Goal: Use online tool/utility: Utilize a website feature to perform a specific function

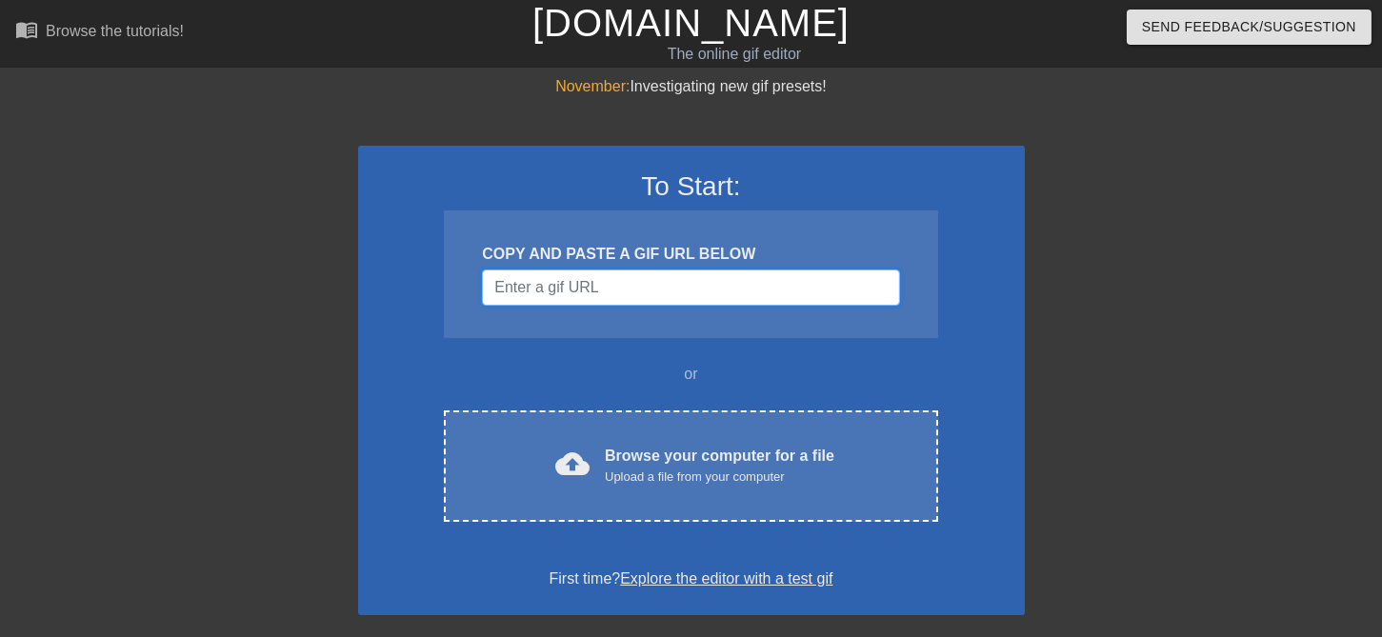
click at [718, 286] on input "Username" at bounding box center [690, 287] width 417 height 36
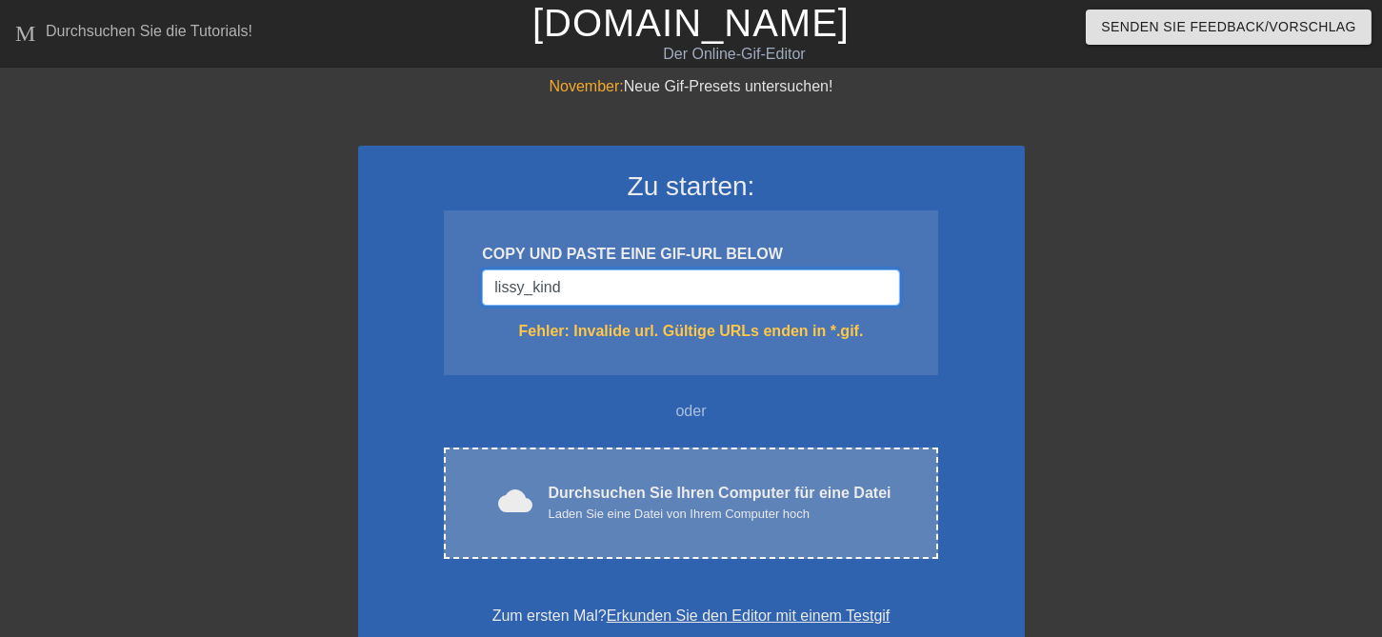
type input "lissy_kind"
click at [748, 529] on div "cloud-upload Durchsuchen Sie Ihren Computer für eine Datei Laden Sie eine Datei…" at bounding box center [690, 503] width 493 height 111
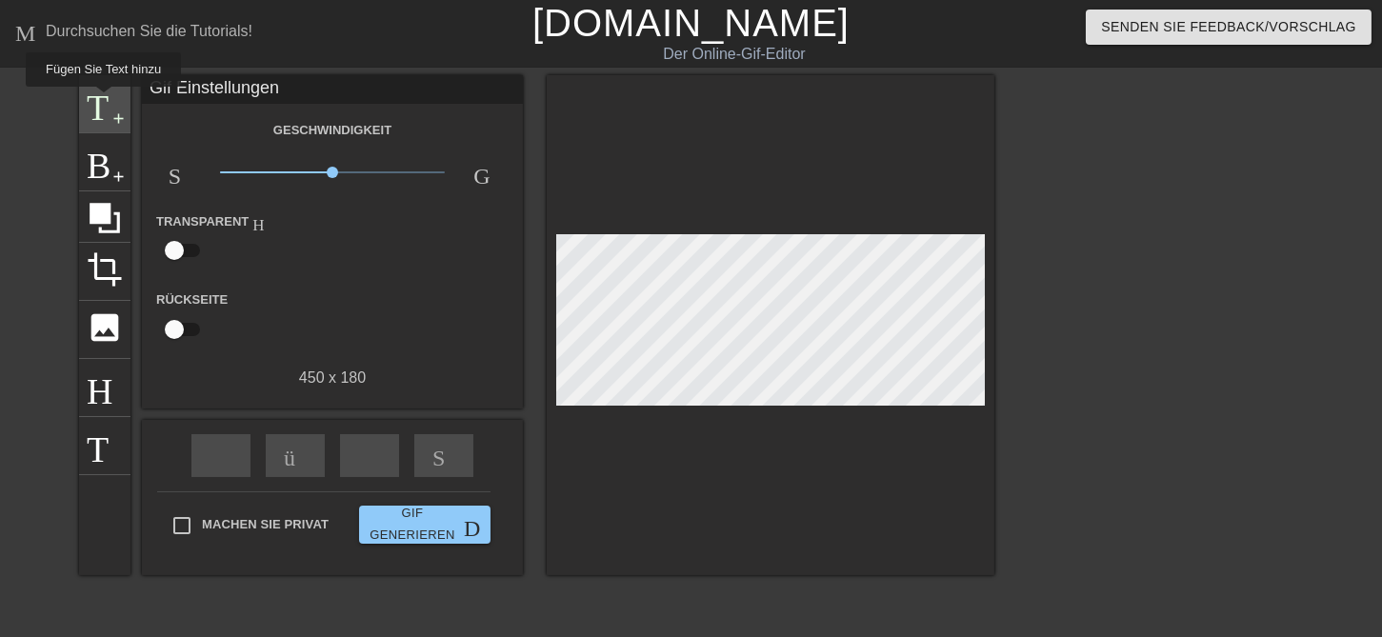
click at [101, 100] on span "Titel" at bounding box center [105, 102] width 36 height 36
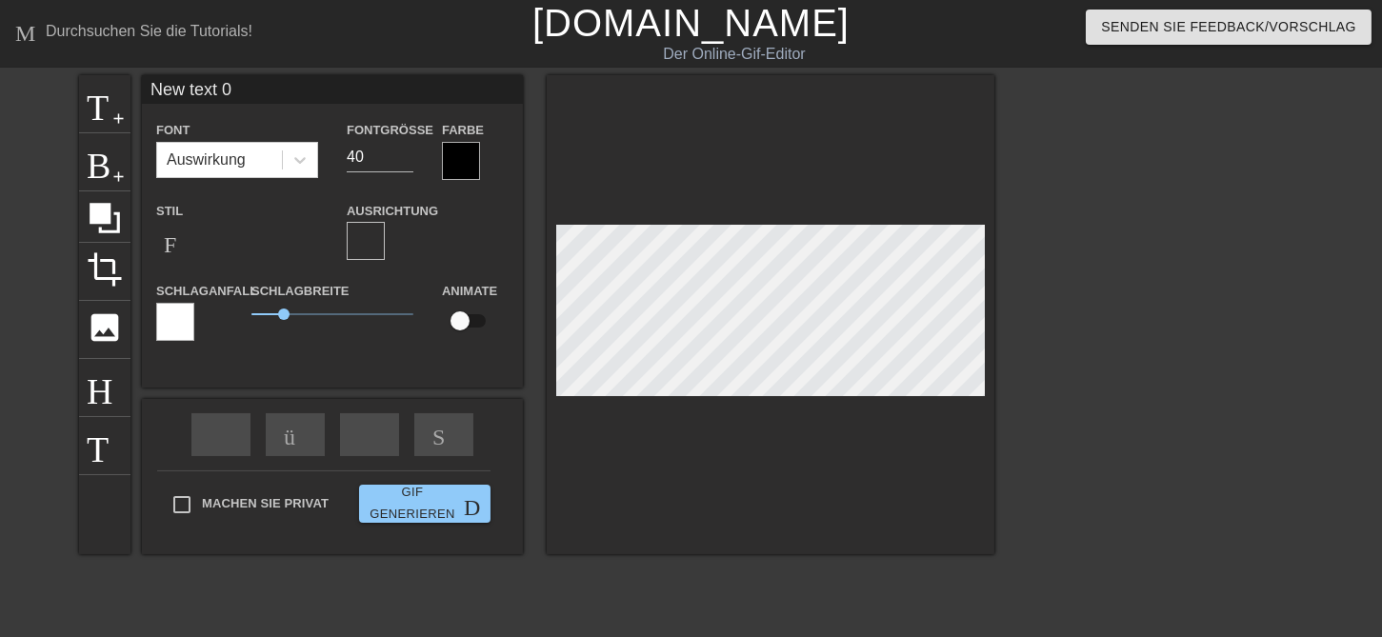
click at [298, 90] on input "New text 0" at bounding box center [332, 89] width 381 height 29
type input "N"
type input "lissy_kind"
click at [407, 164] on input "36" at bounding box center [380, 157] width 67 height 30
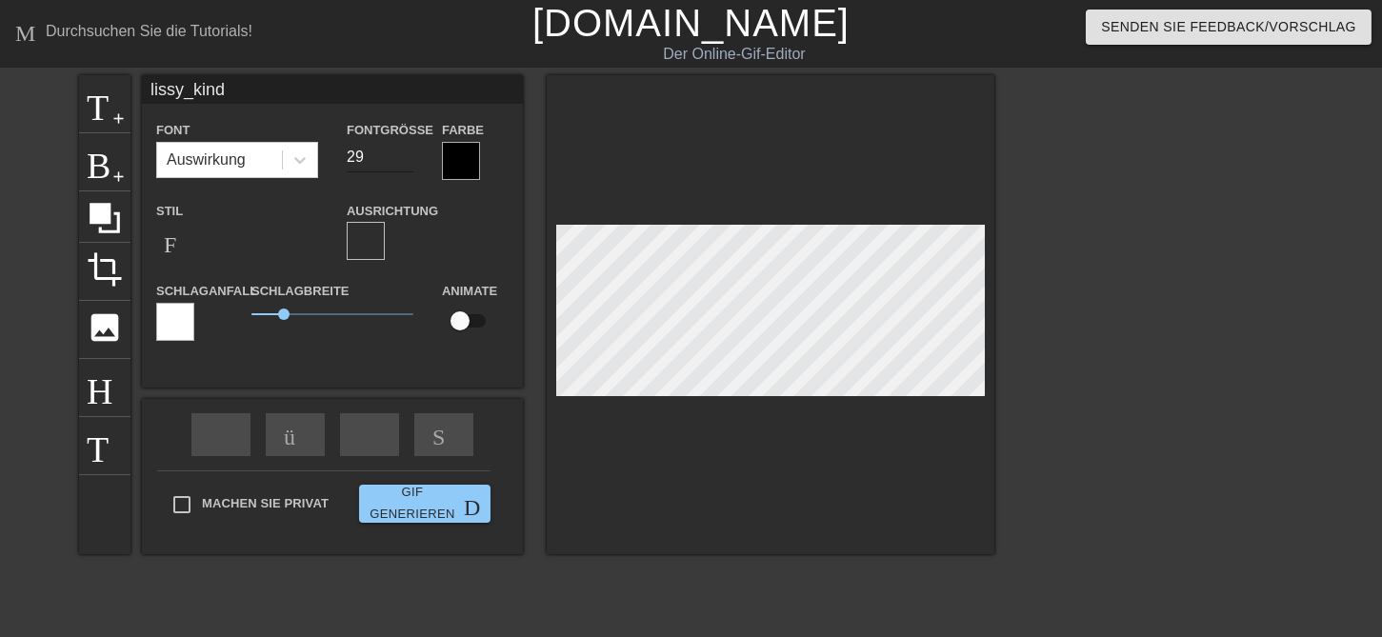
click at [407, 164] on input "29" at bounding box center [380, 157] width 67 height 30
click at [407, 164] on input "21" at bounding box center [380, 157] width 67 height 30
click at [407, 164] on input "20" at bounding box center [380, 157] width 67 height 30
click at [407, 164] on input "19" at bounding box center [380, 157] width 67 height 30
click at [407, 164] on input "18" at bounding box center [380, 157] width 67 height 30
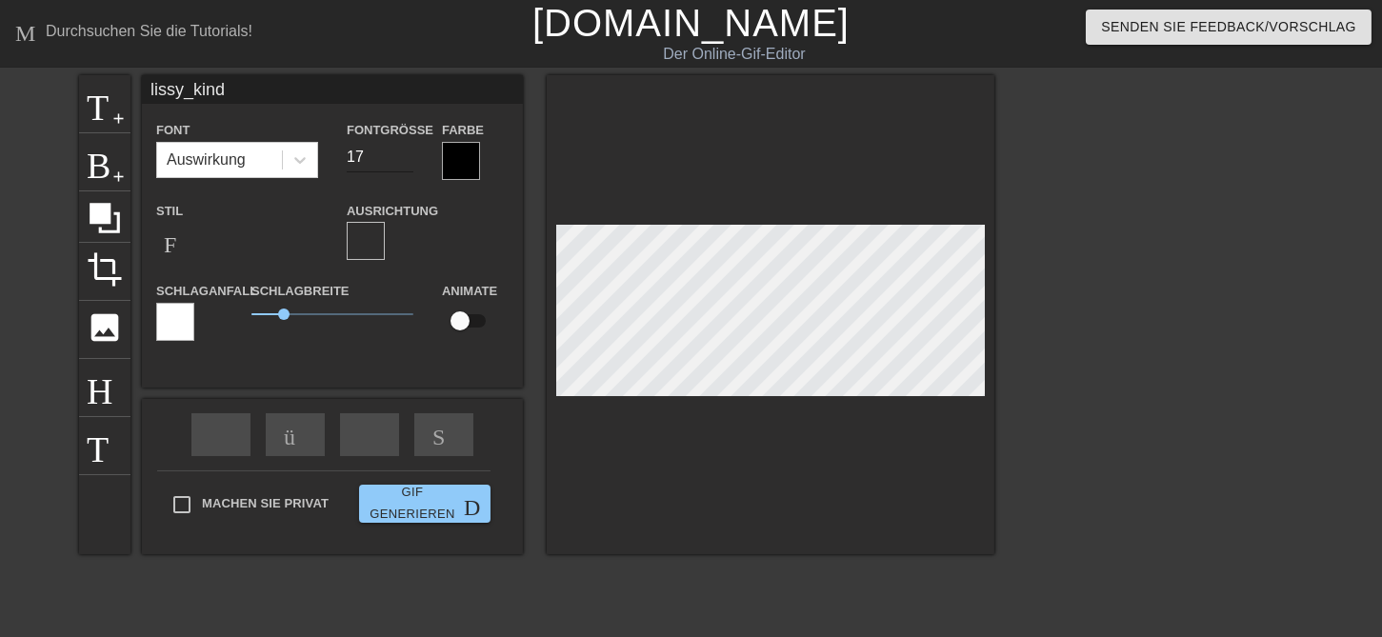
click at [404, 164] on input "17" at bounding box center [380, 157] width 67 height 30
type input "16"
click at [404, 164] on input "16" at bounding box center [380, 157] width 67 height 30
type input "lissy_kind"
drag, startPoint x: 282, startPoint y: 312, endPoint x: 233, endPoint y: 326, distance: 50.4
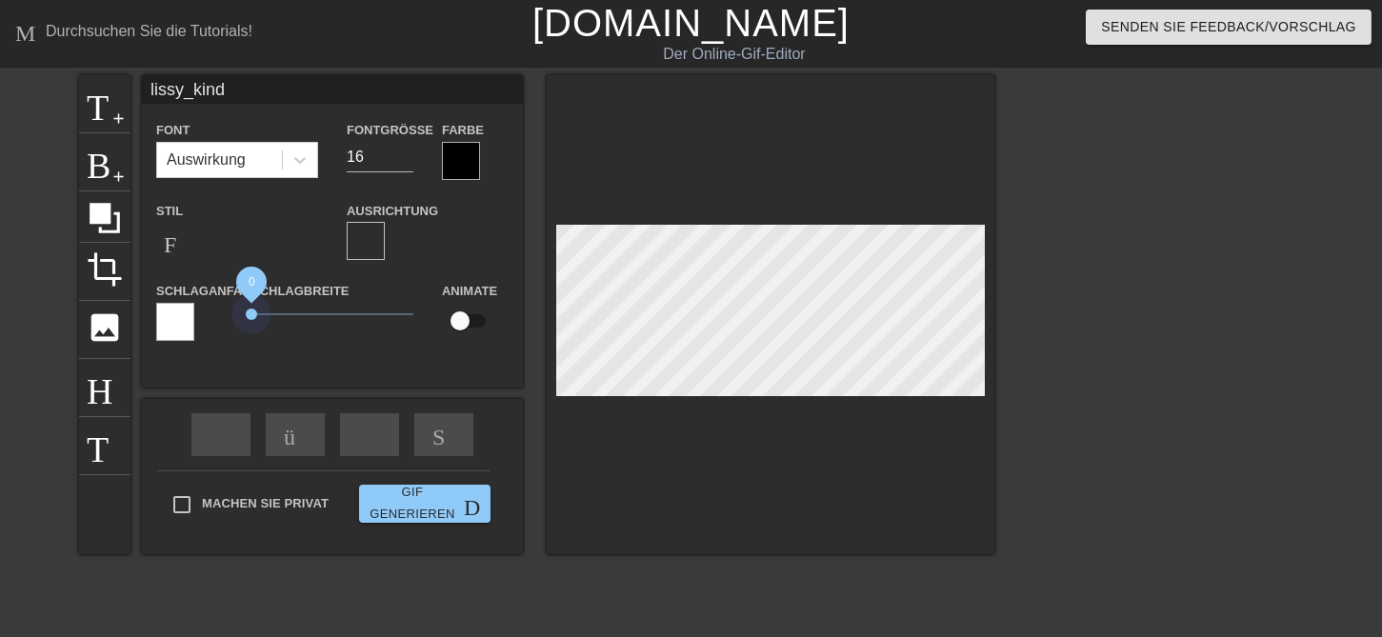
click at [233, 326] on div "Schlaganfall Schlagbreite 0 Animate" at bounding box center [332, 318] width 381 height 79
type input "15"
click at [408, 158] on input "15" at bounding box center [380, 157] width 67 height 30
click at [300, 154] on icon at bounding box center [299, 159] width 19 height 19
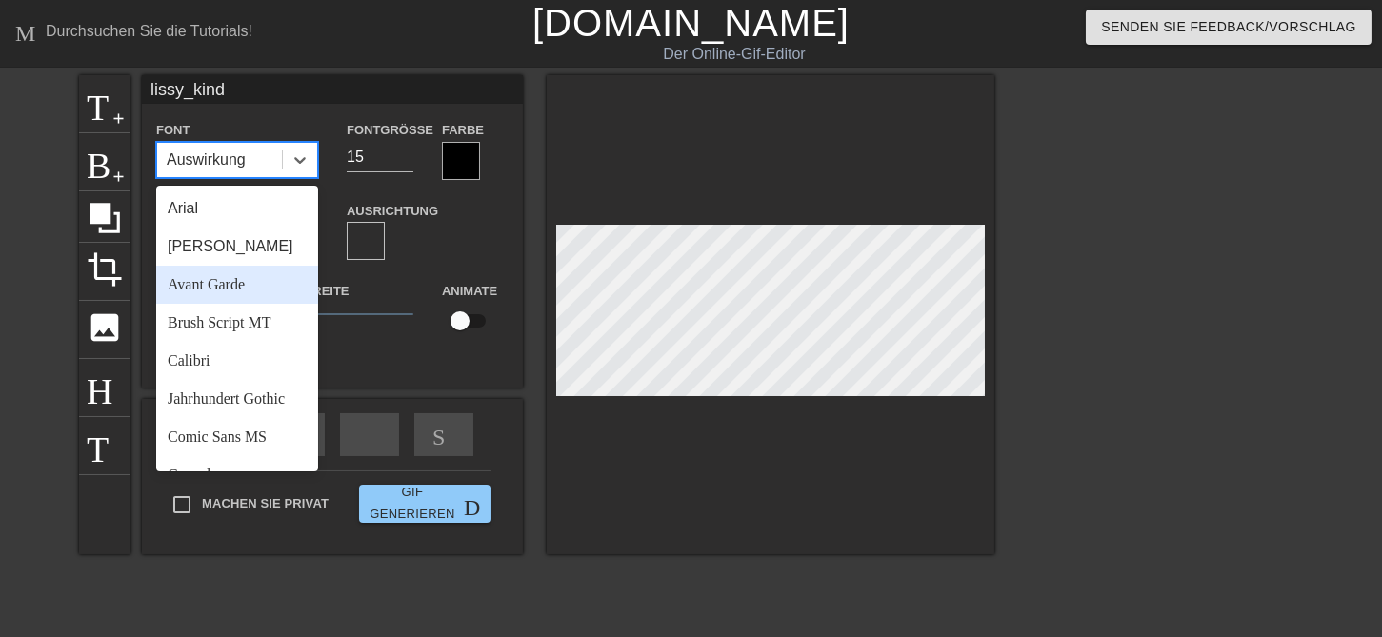
click at [247, 287] on div "Avant Garde" at bounding box center [237, 285] width 162 height 38
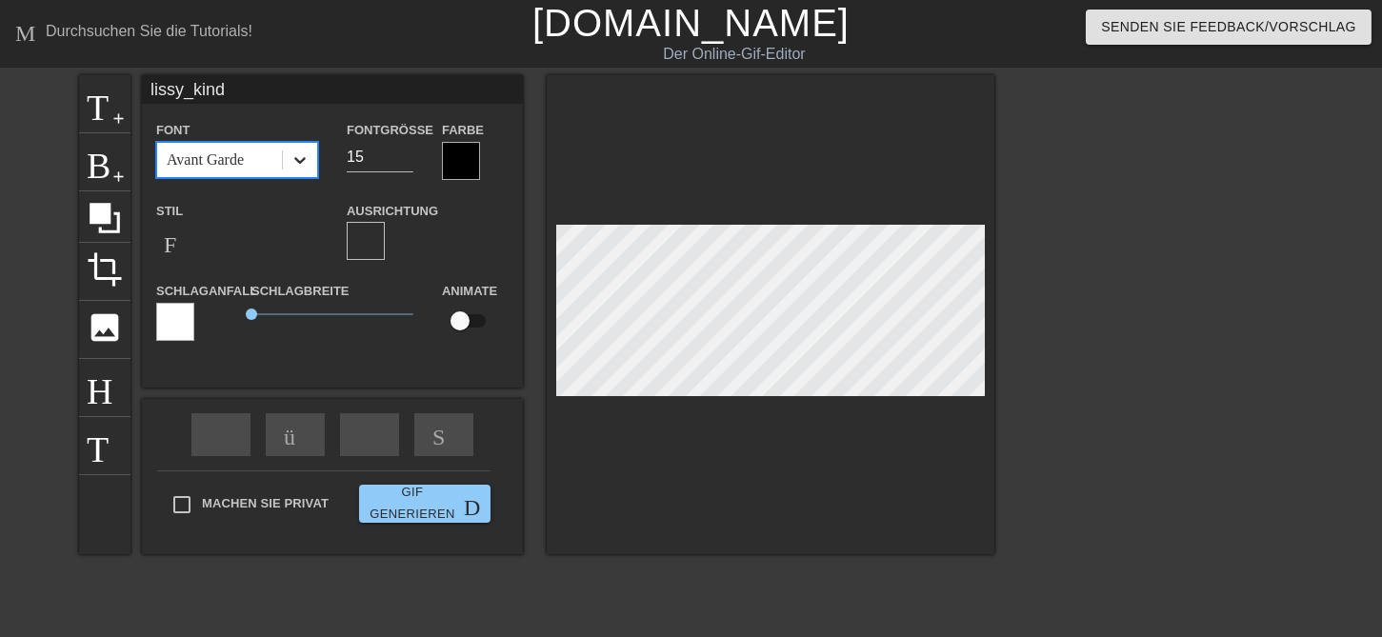
click at [300, 158] on icon at bounding box center [299, 159] width 19 height 19
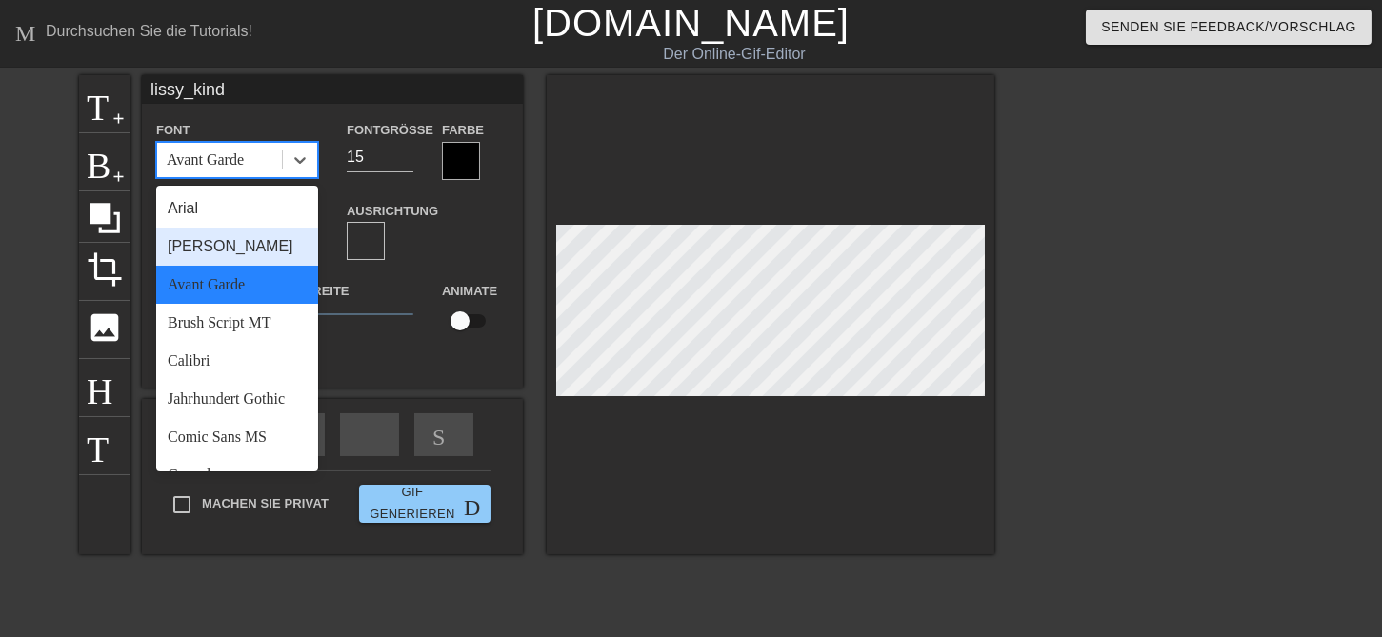
click at [248, 250] on div "[PERSON_NAME]" at bounding box center [237, 247] width 162 height 38
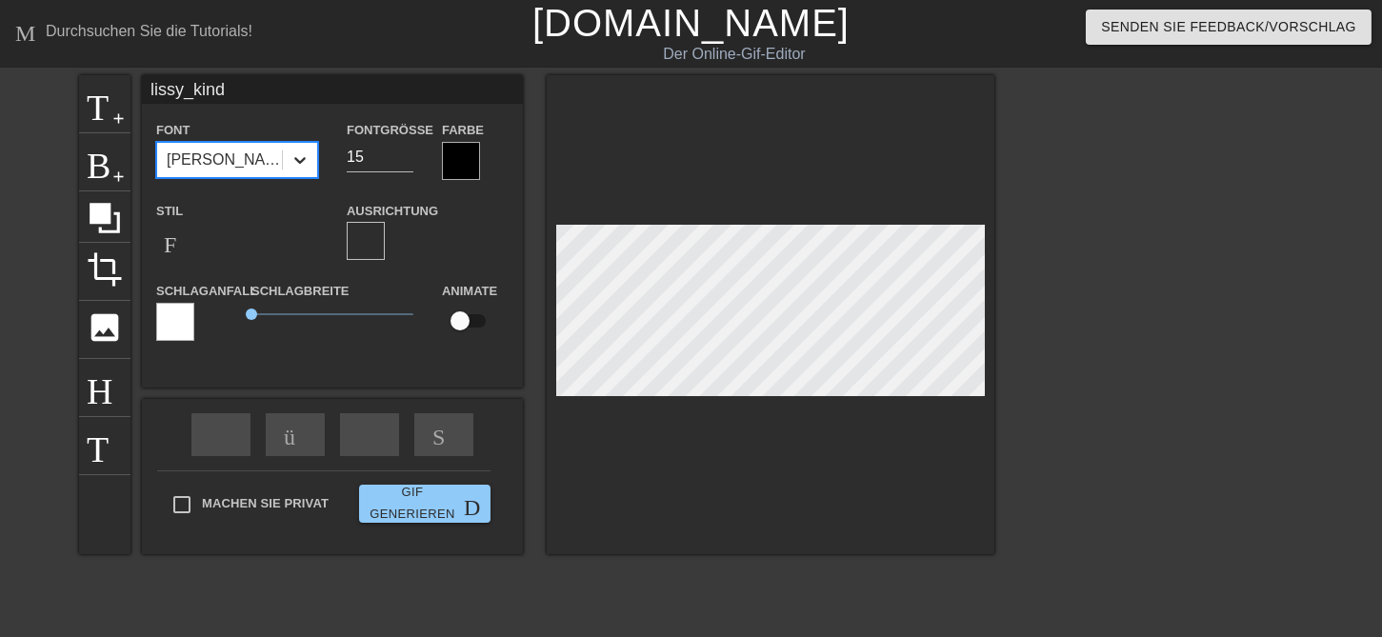
click at [297, 163] on icon at bounding box center [299, 159] width 19 height 19
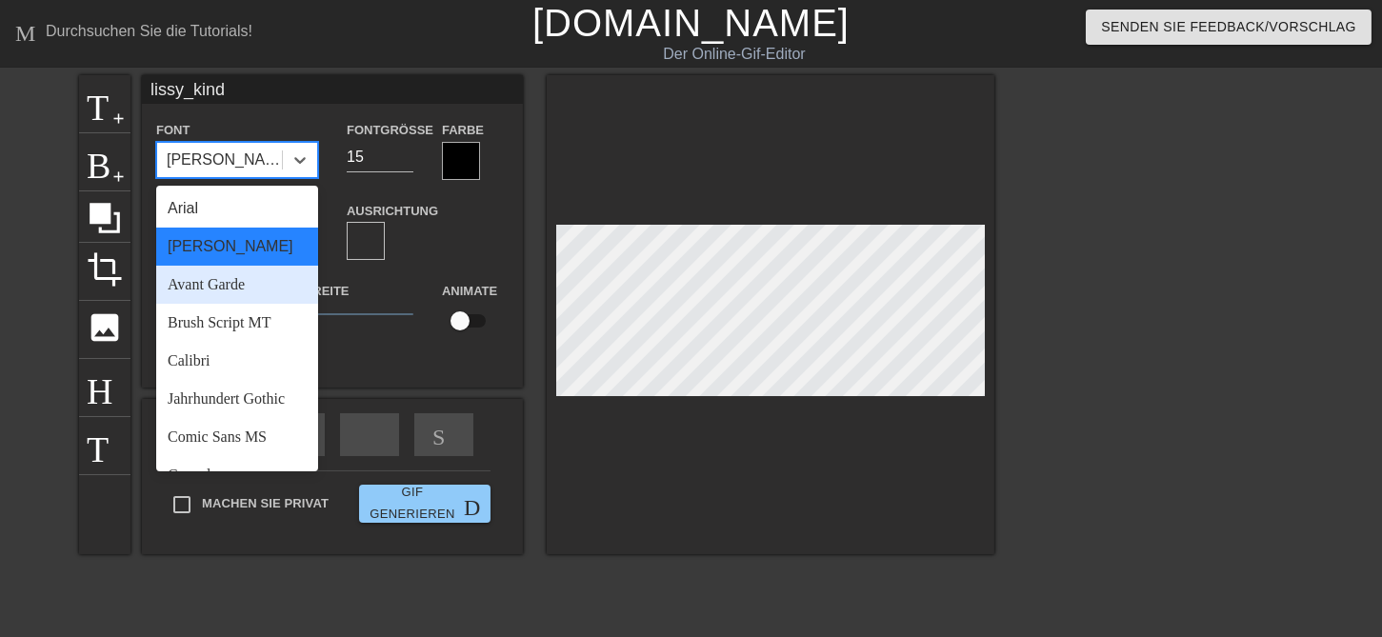
click at [240, 279] on div "Avant Garde" at bounding box center [237, 285] width 162 height 38
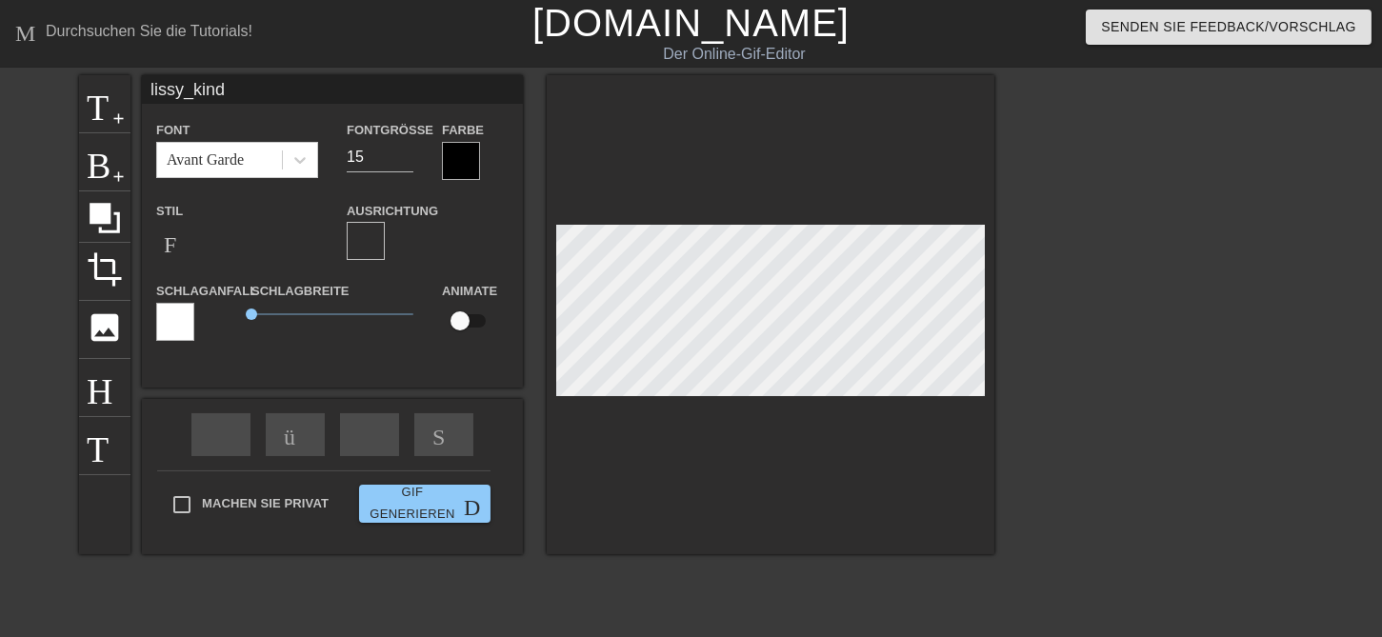
click at [473, 152] on div at bounding box center [461, 161] width 38 height 38
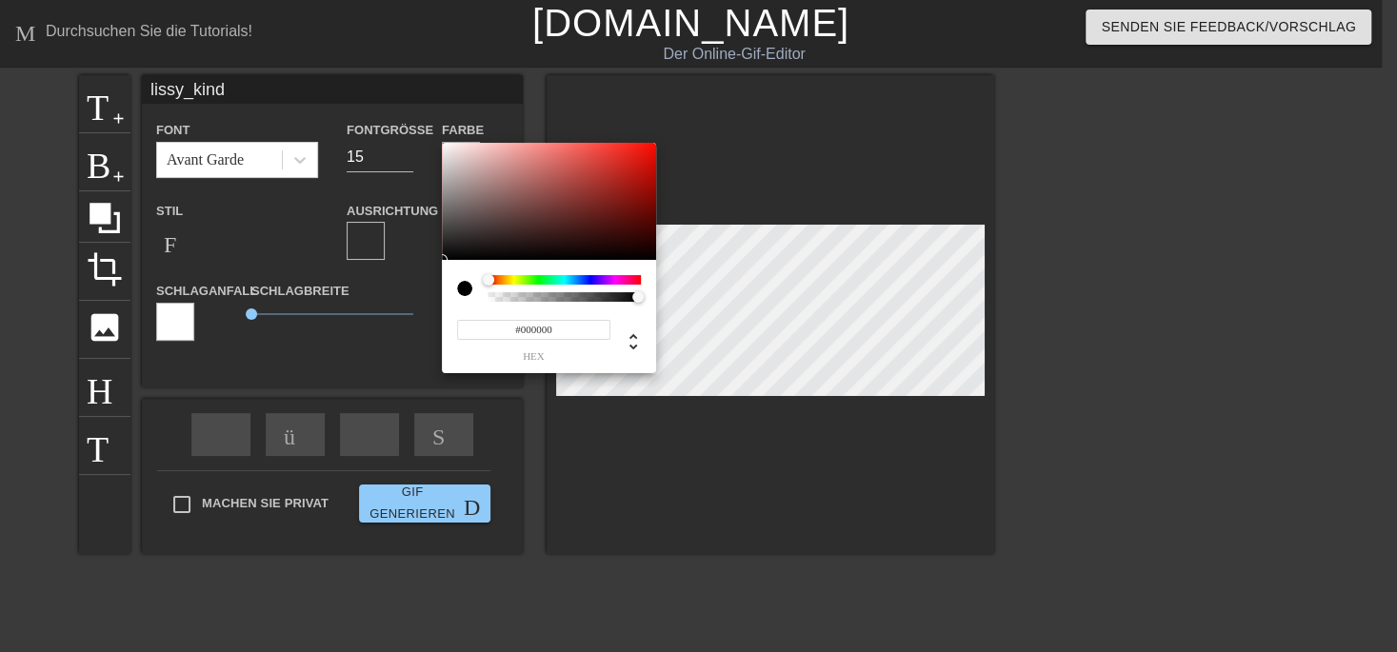
click at [488, 281] on div at bounding box center [488, 279] width 11 height 11
type input "#F6EFEF"
click at [448, 147] on div at bounding box center [549, 202] width 214 height 118
click at [487, 280] on div at bounding box center [487, 279] width 11 height 11
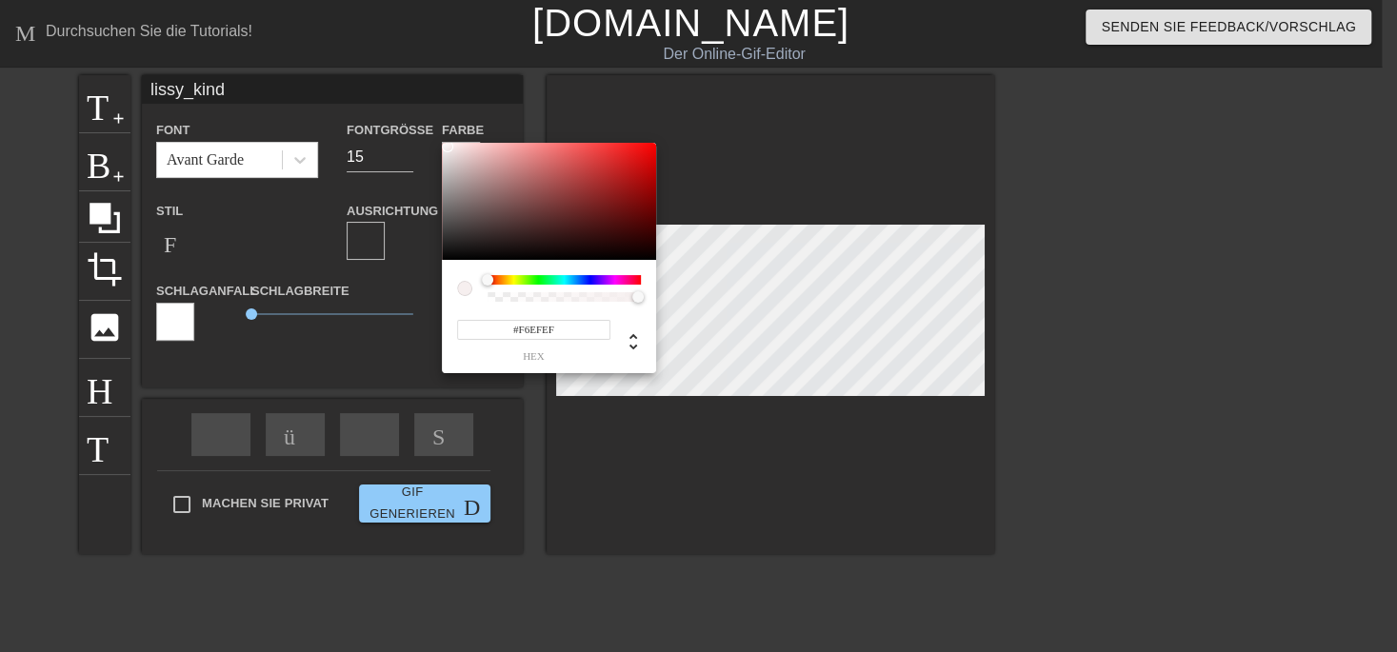
click at [487, 280] on div at bounding box center [487, 279] width 11 height 11
click at [487, 278] on div at bounding box center [487, 279] width 11 height 11
click at [465, 288] on div at bounding box center [464, 288] width 15 height 15
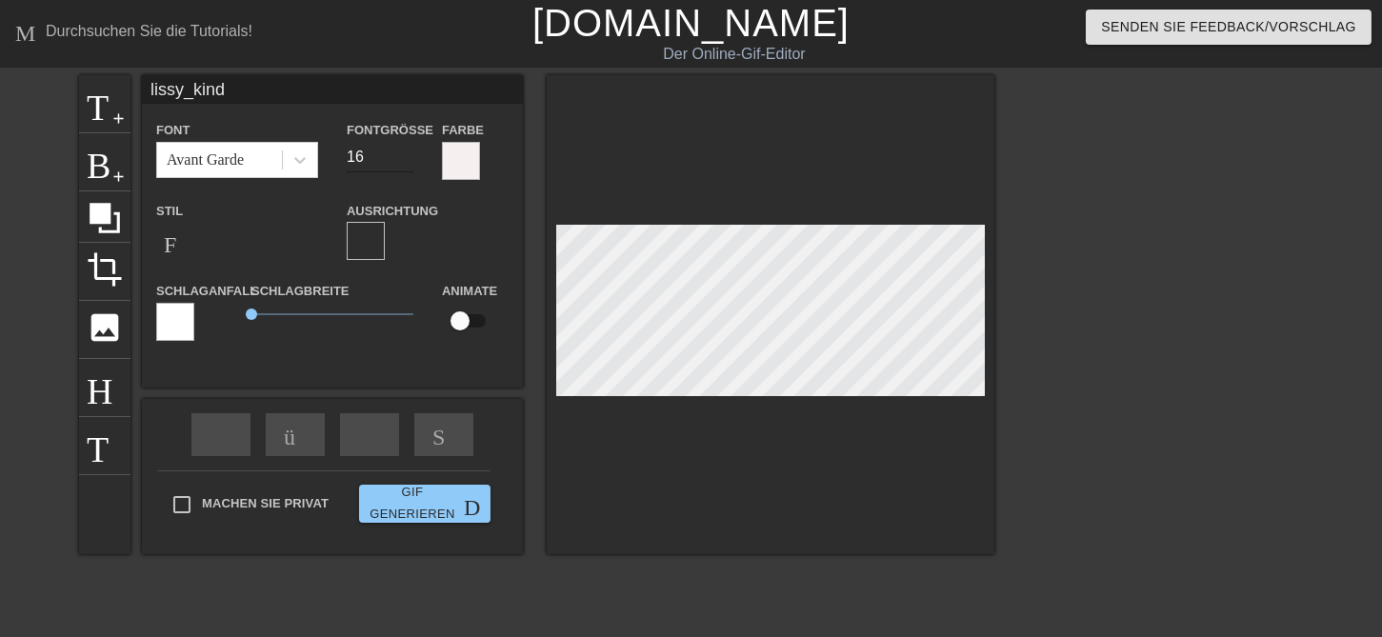
click at [407, 153] on input "16" at bounding box center [380, 157] width 67 height 30
click at [407, 153] on input "17" at bounding box center [380, 157] width 67 height 30
click at [407, 153] on input "18" at bounding box center [380, 157] width 67 height 30
click at [401, 150] on input "19" at bounding box center [380, 157] width 67 height 30
click at [404, 149] on input "20" at bounding box center [380, 157] width 67 height 30
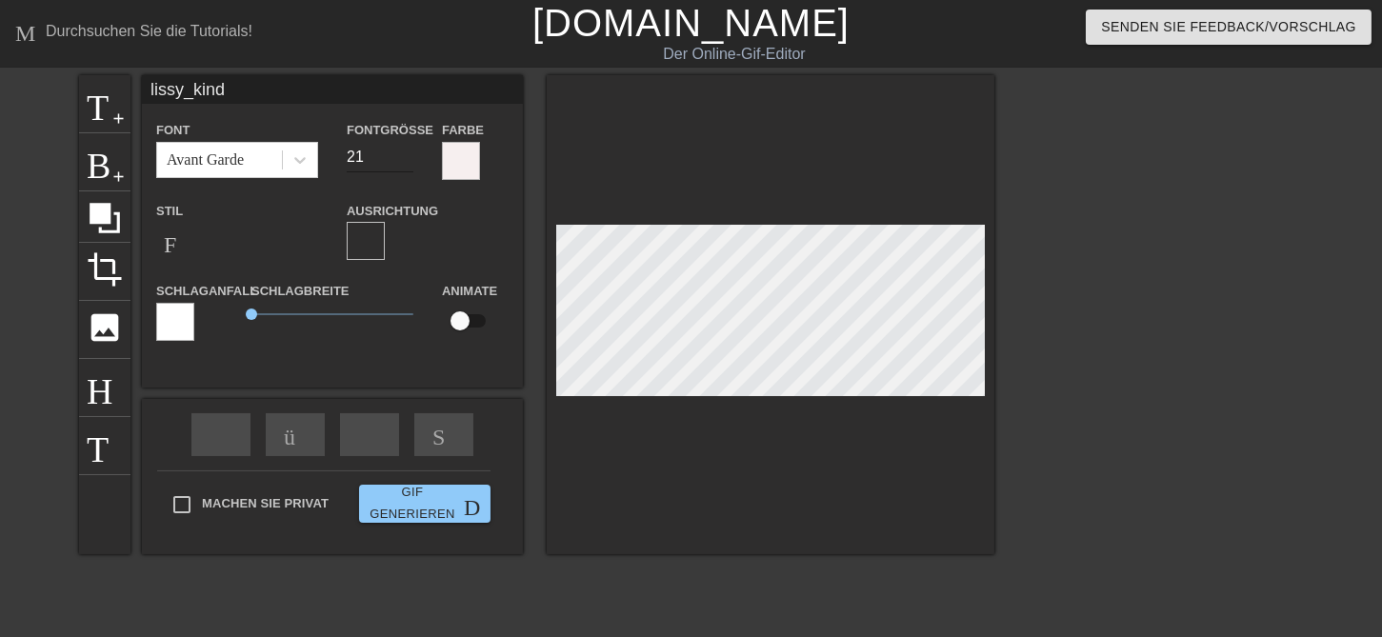
type input "21"
click at [404, 149] on input "21" at bounding box center [380, 157] width 67 height 30
click at [168, 246] on span "Format-Bold" at bounding box center [175, 240] width 23 height 23
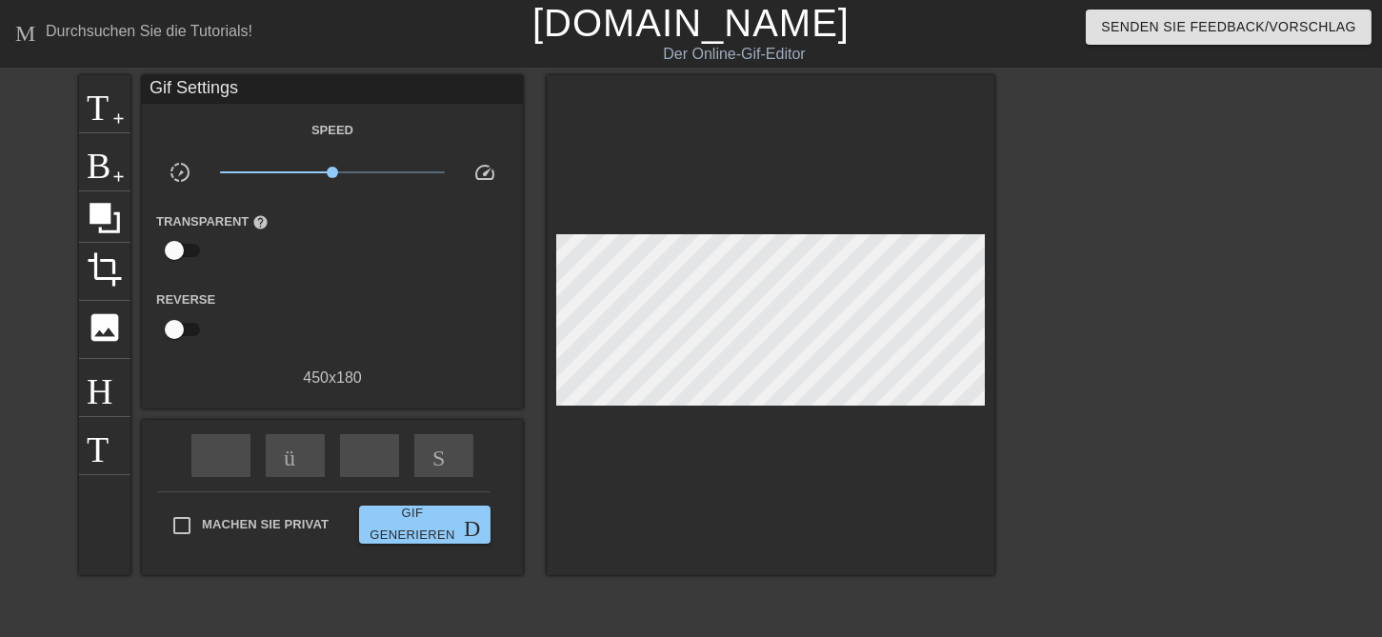
click at [184, 498] on div "Machen Sie privat Gif generieren Doppelpfeil" at bounding box center [323, 528] width 333 height 75
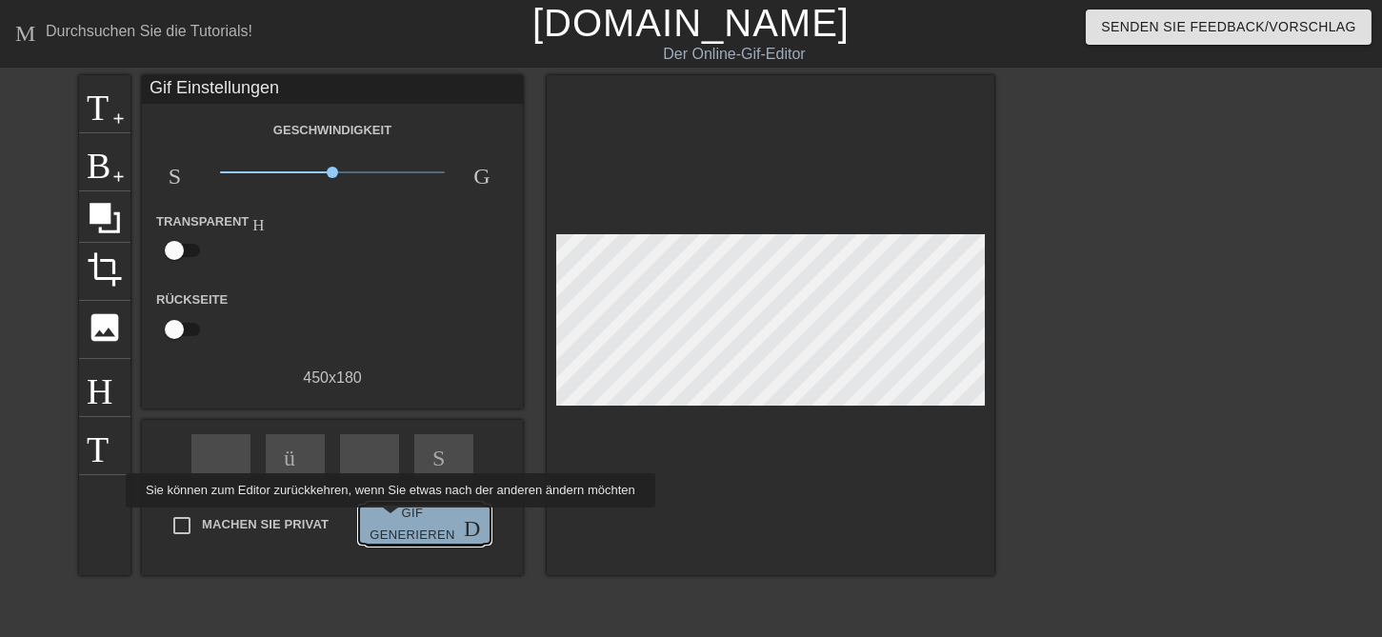
click at [387, 521] on span "Gif generieren Doppelpfeil" at bounding box center [425, 525] width 116 height 44
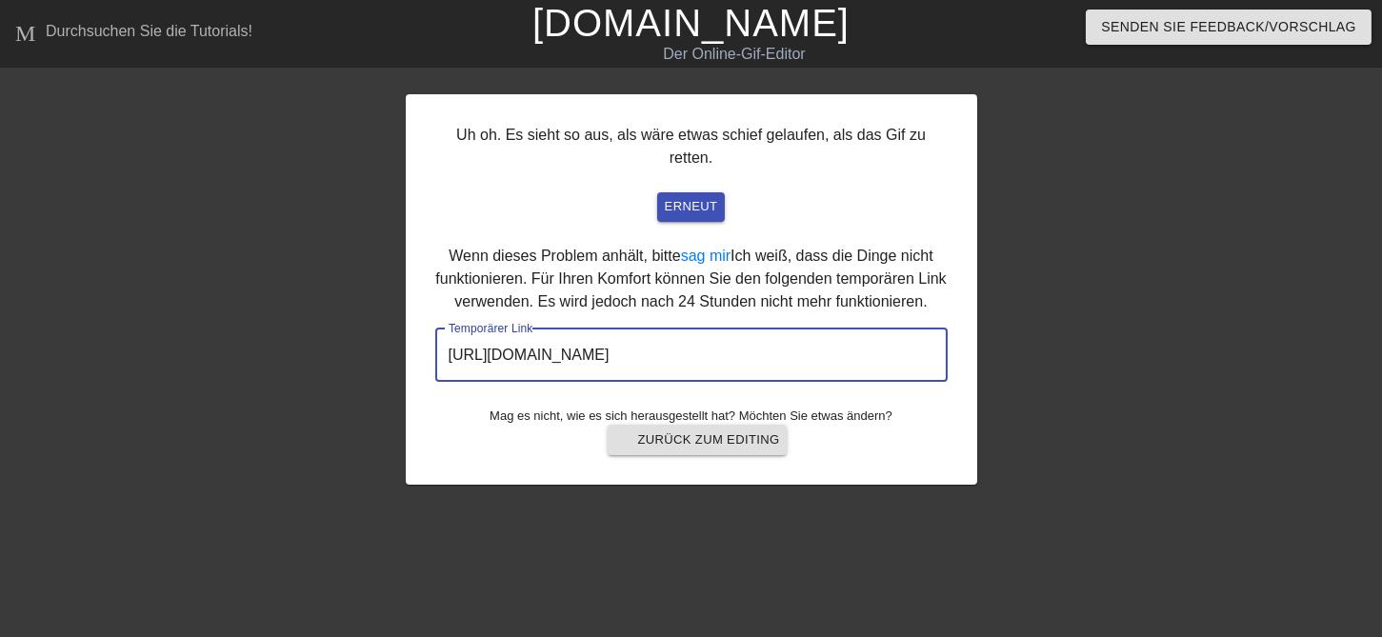
click at [778, 331] on input "[URL][DOMAIN_NAME]" at bounding box center [691, 354] width 512 height 53
